Goal: Task Accomplishment & Management: Use online tool/utility

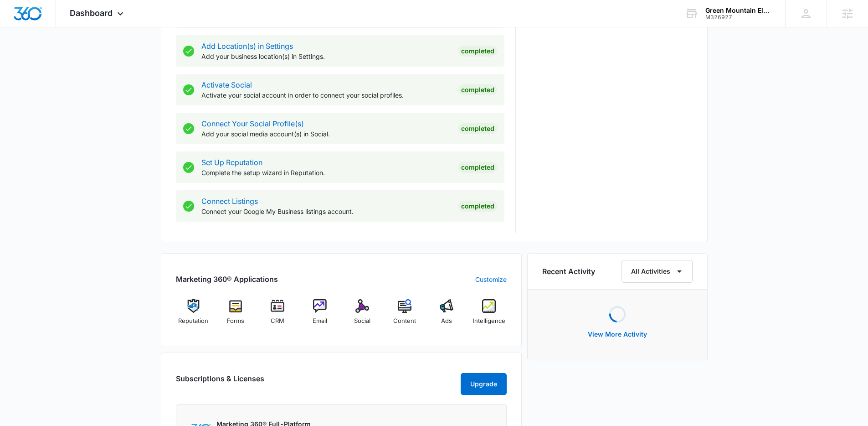
scroll to position [439, 0]
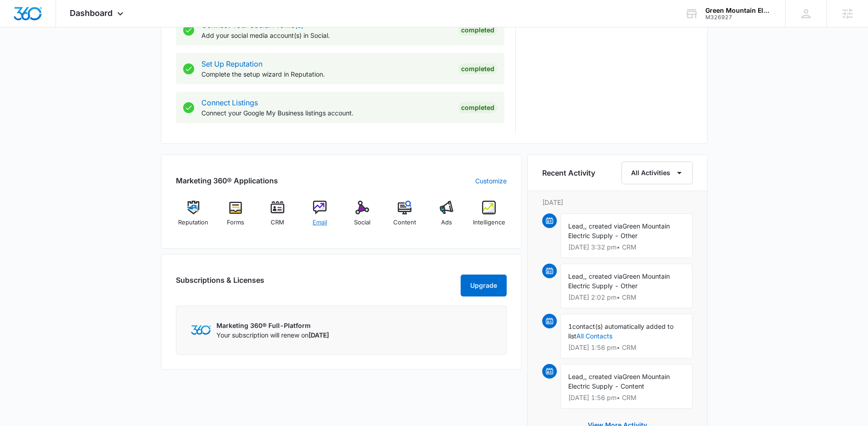
click at [320, 222] on span "Email" at bounding box center [320, 222] width 15 height 9
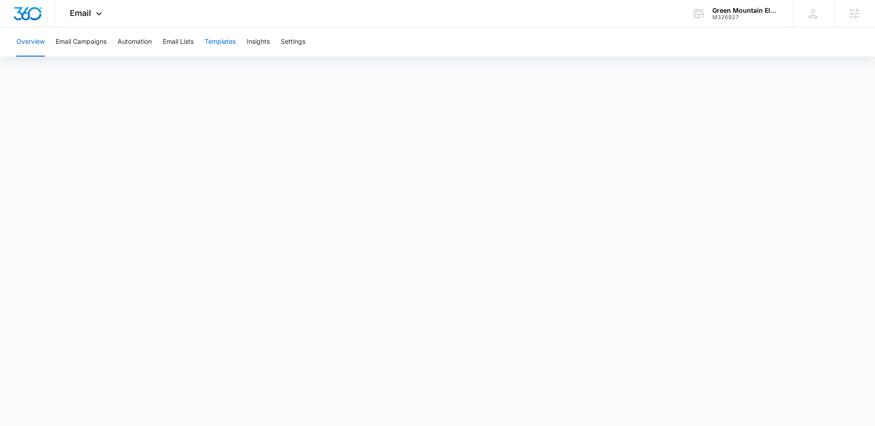
click at [224, 44] on button "Templates" at bounding box center [220, 41] width 31 height 29
